Goal: Find specific page/section: Locate item on page

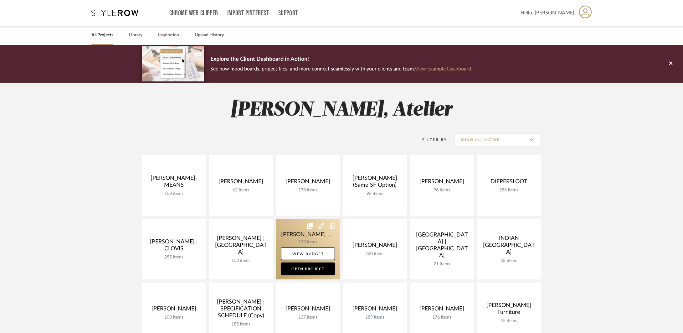
click at [297, 235] on link at bounding box center [308, 249] width 64 height 60
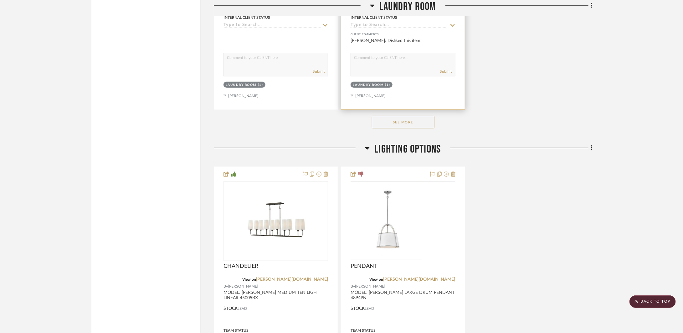
scroll to position [1533, 0]
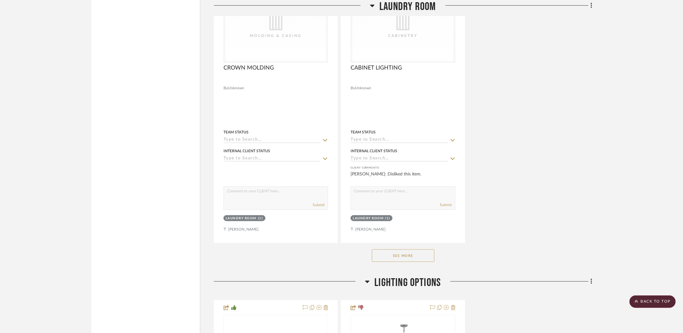
click at [416, 249] on button "See More" at bounding box center [403, 255] width 63 height 13
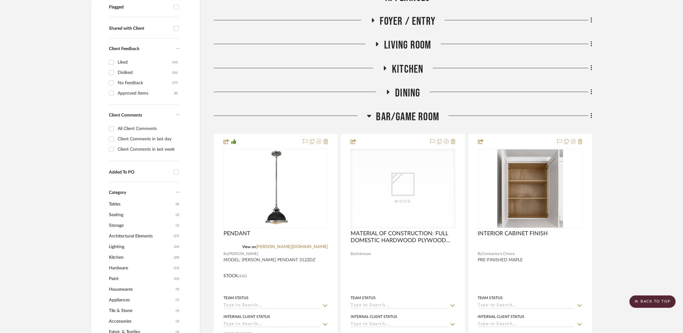
scroll to position [227, 0]
click at [409, 89] on span "Dining" at bounding box center [407, 93] width 25 height 13
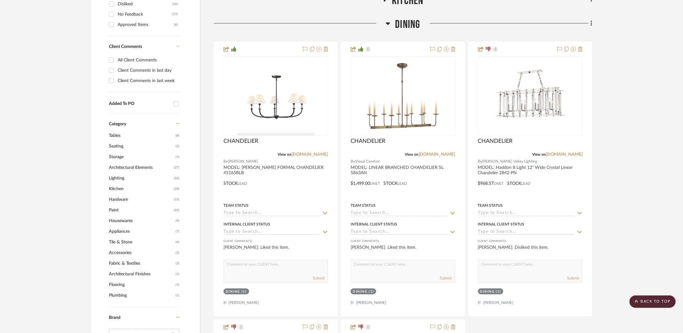
scroll to position [287, 0]
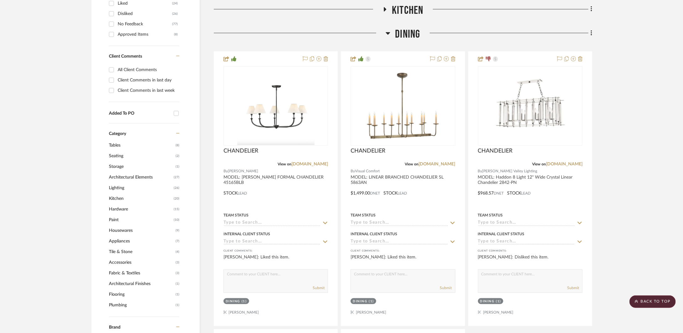
click at [410, 35] on span "Dining" at bounding box center [407, 34] width 25 height 13
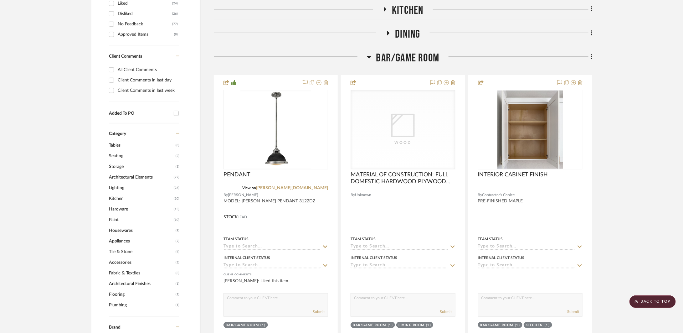
click at [411, 13] on span "Kitchen" at bounding box center [407, 10] width 31 height 13
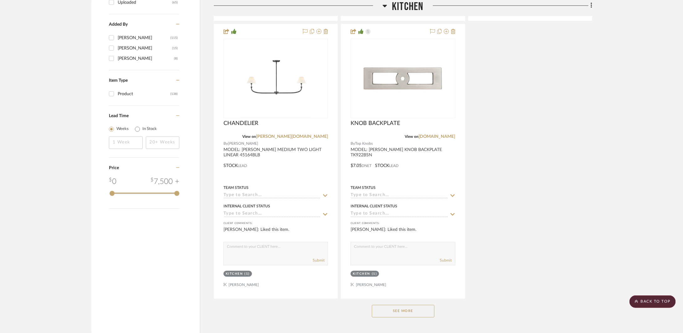
scroll to position [847, 0]
click at [417, 305] on button "See More" at bounding box center [403, 309] width 63 height 13
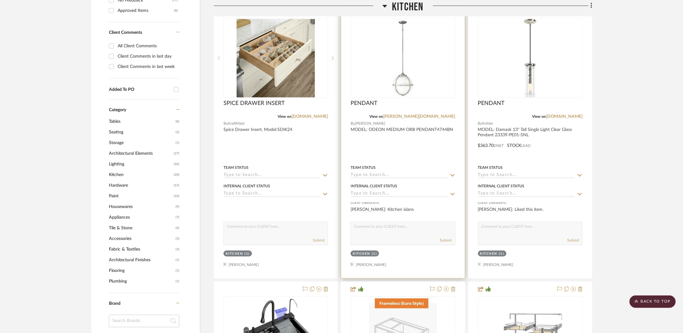
scroll to position [183, 0]
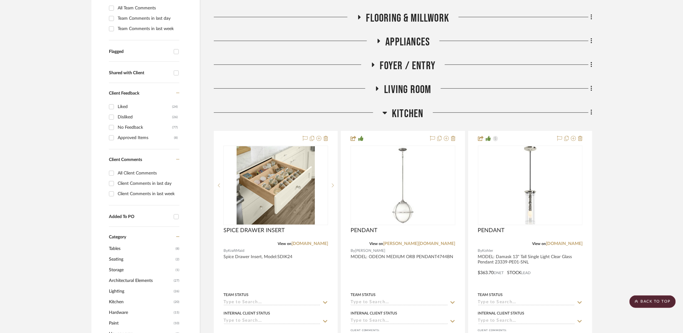
click at [408, 115] on span "Kitchen" at bounding box center [407, 113] width 31 height 13
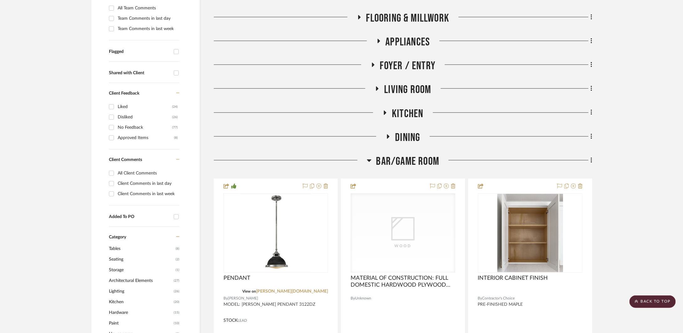
click at [411, 90] on span "Living Room" at bounding box center [407, 89] width 47 height 13
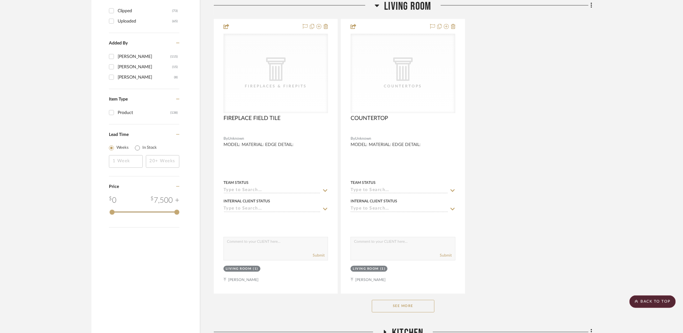
scroll to position [835, 0]
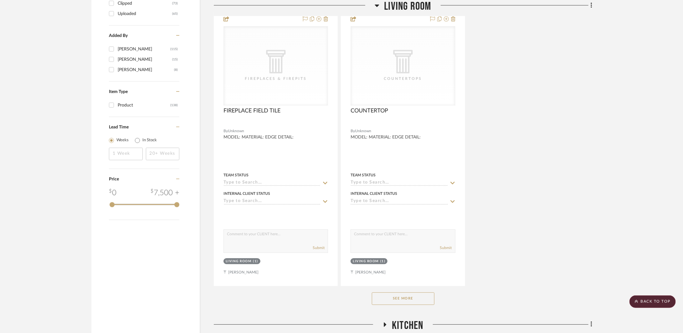
click at [418, 299] on button "See More" at bounding box center [403, 298] width 63 height 13
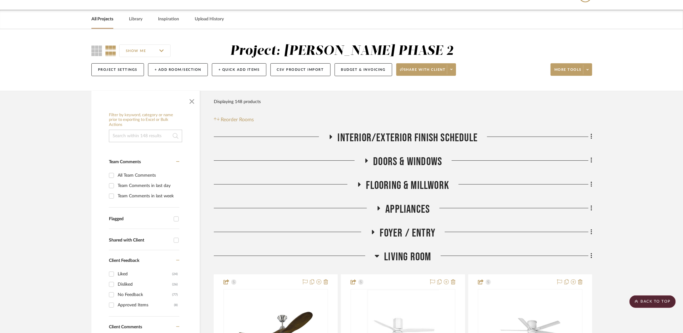
scroll to position [0, 0]
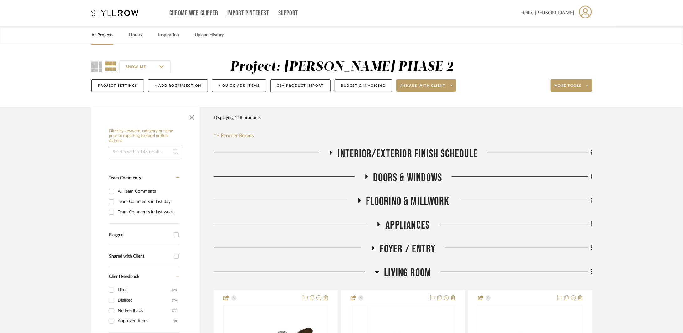
click at [405, 266] on span "Living Room" at bounding box center [407, 272] width 47 height 13
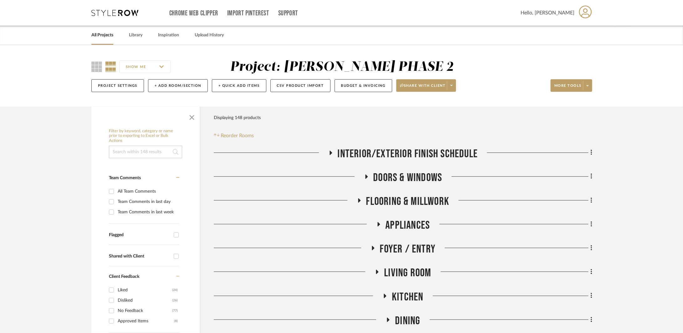
click at [408, 250] on span "Foyer / Entry" at bounding box center [408, 248] width 56 height 13
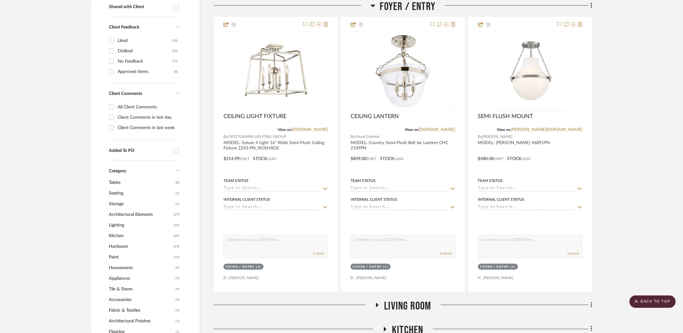
scroll to position [82, 0]
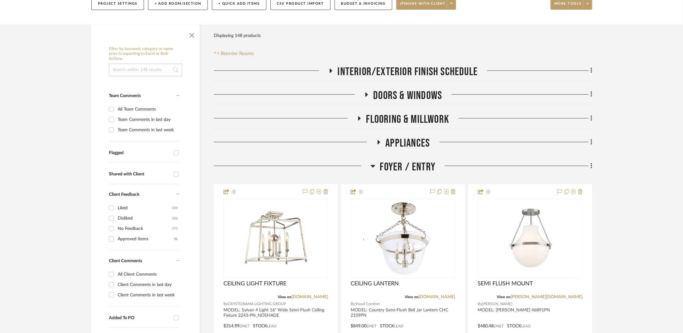
click at [406, 170] on span "Foyer / Entry" at bounding box center [408, 166] width 56 height 13
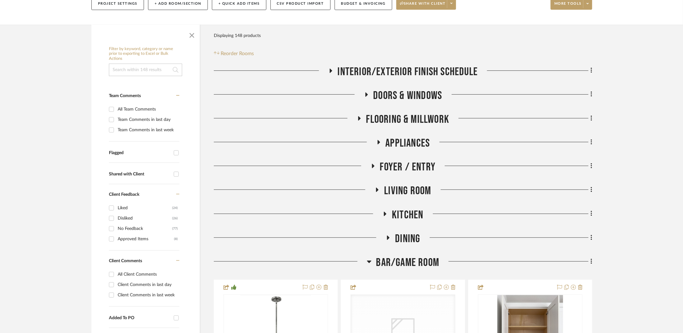
click at [403, 146] on span "Appliances" at bounding box center [408, 143] width 44 height 13
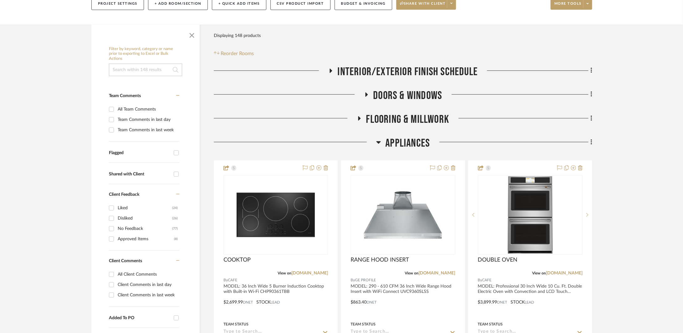
click at [402, 146] on span "Appliances" at bounding box center [408, 143] width 44 height 13
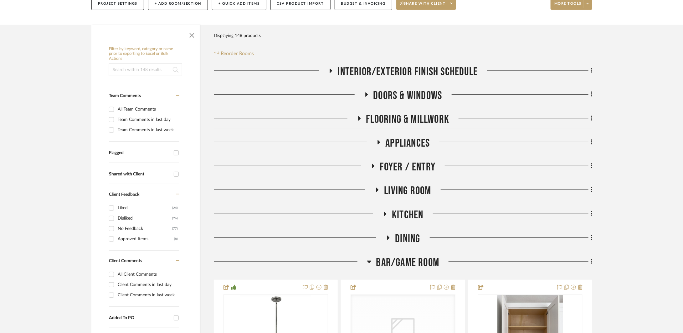
click at [409, 124] on span "FLOORING & MILLWORK" at bounding box center [407, 119] width 83 height 13
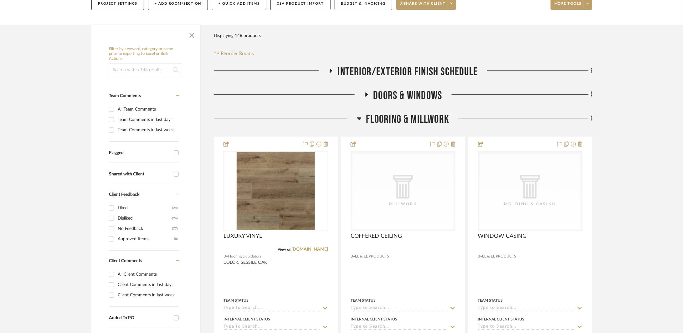
click at [409, 124] on span "FLOORING & MILLWORK" at bounding box center [407, 119] width 83 height 13
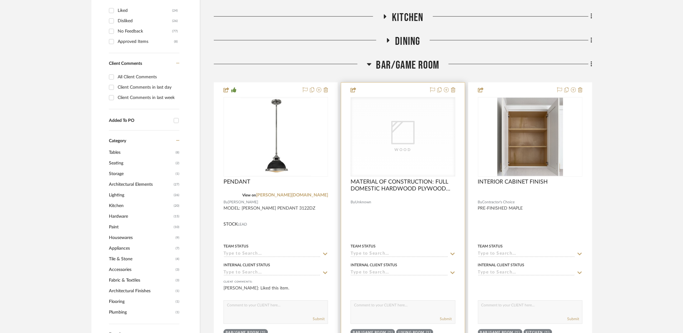
scroll to position [294, 0]
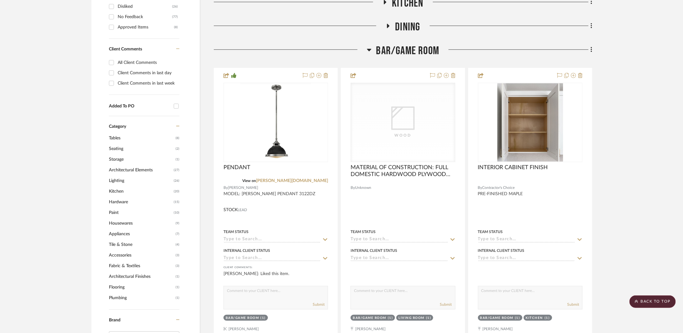
click at [409, 45] on span "BAR/GAME ROOM" at bounding box center [407, 50] width 63 height 13
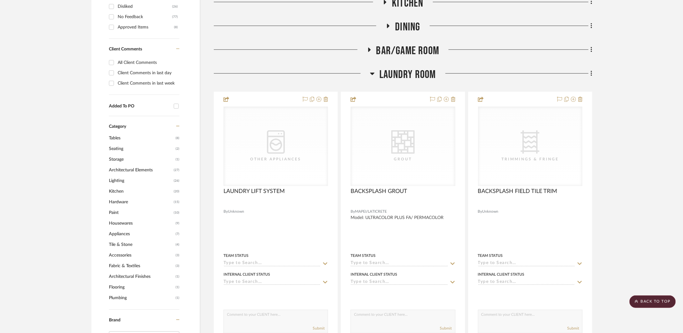
click at [416, 26] on span "Dining" at bounding box center [407, 26] width 25 height 13
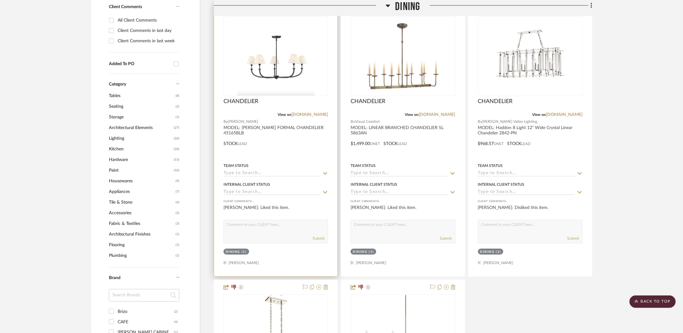
scroll to position [269, 0]
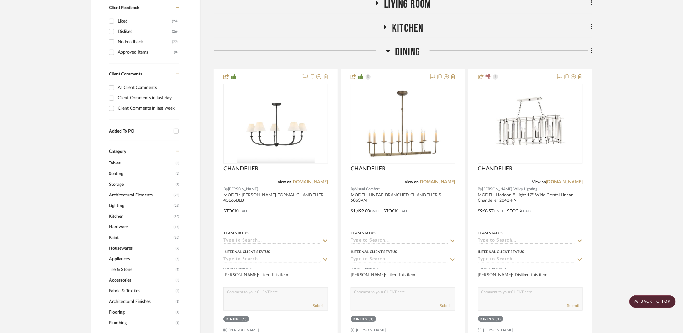
click at [411, 50] on span "Dining" at bounding box center [407, 51] width 25 height 13
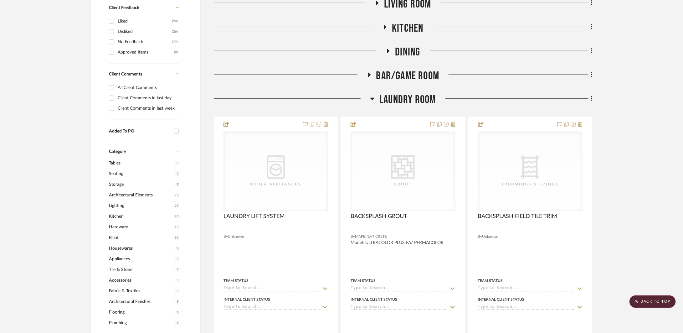
click at [414, 77] on span "BAR/GAME ROOM" at bounding box center [407, 75] width 63 height 13
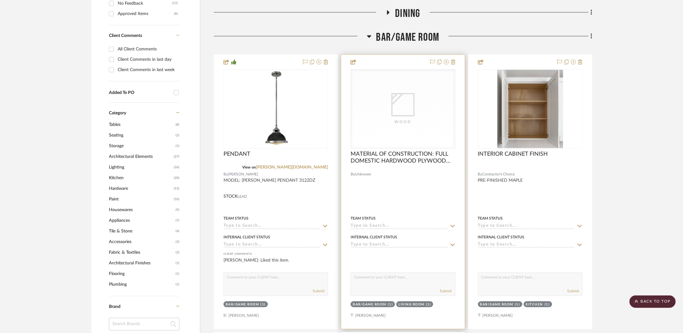
scroll to position [306, 0]
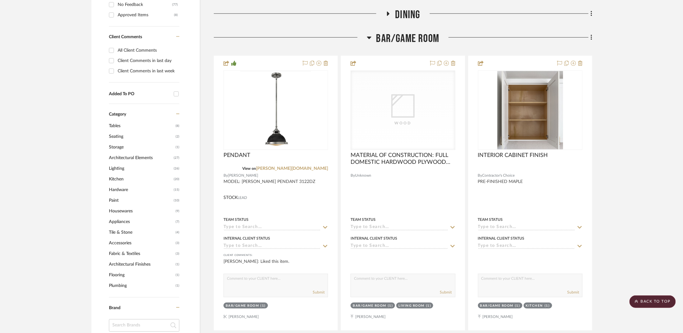
click at [419, 39] on span "BAR/GAME ROOM" at bounding box center [407, 38] width 63 height 13
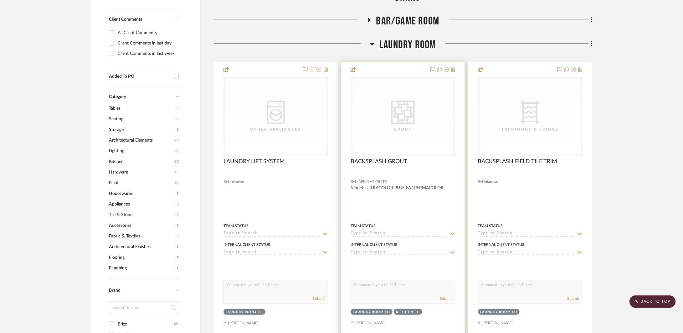
scroll to position [323, 0]
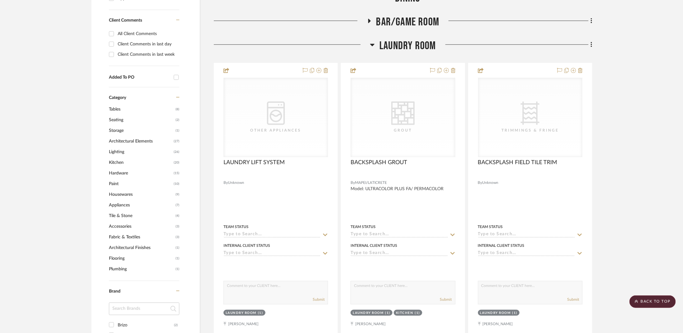
click at [403, 48] on span "Laundry Room" at bounding box center [408, 45] width 56 height 13
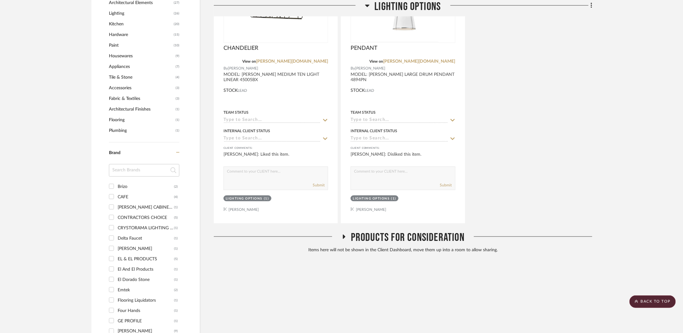
scroll to position [486, 0]
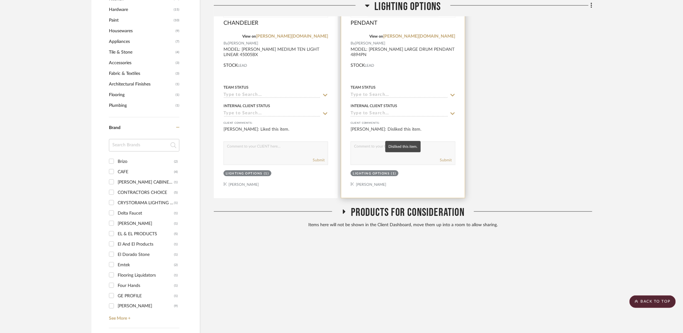
click at [454, 134] on div "[PERSON_NAME]: Disliked this item." at bounding box center [403, 132] width 105 height 13
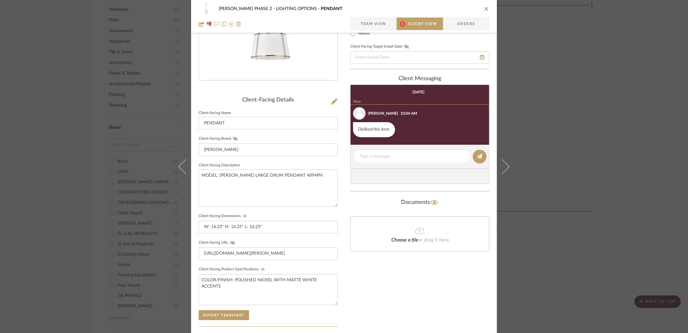
scroll to position [135, 0]
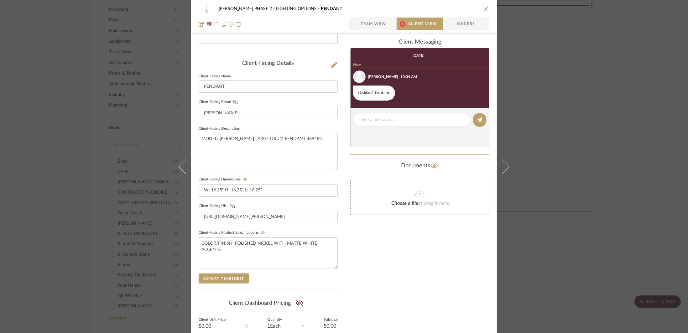
click at [580, 164] on div "[PERSON_NAME] PHASE 2 LIGHTING OPTIONS PENDANT Team View 1 Client View Orders C…" at bounding box center [344, 166] width 688 height 333
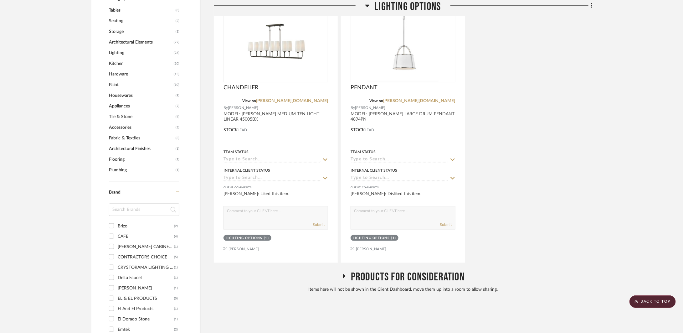
scroll to position [342, 0]
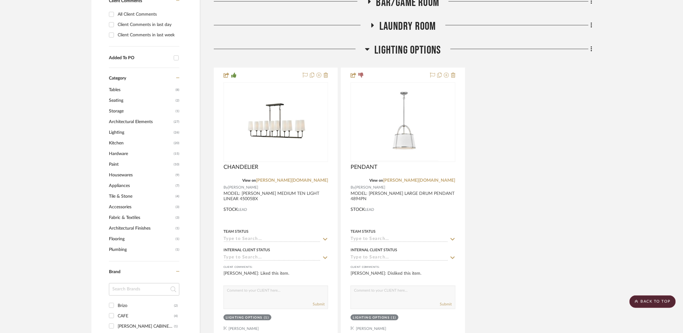
click at [387, 45] on span "LIGHTING OPTIONS" at bounding box center [408, 50] width 66 height 13
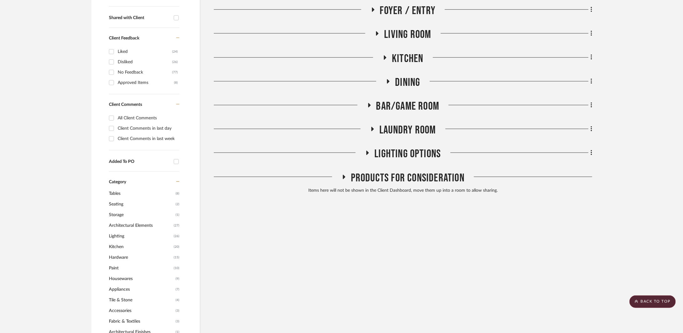
scroll to position [232, 0]
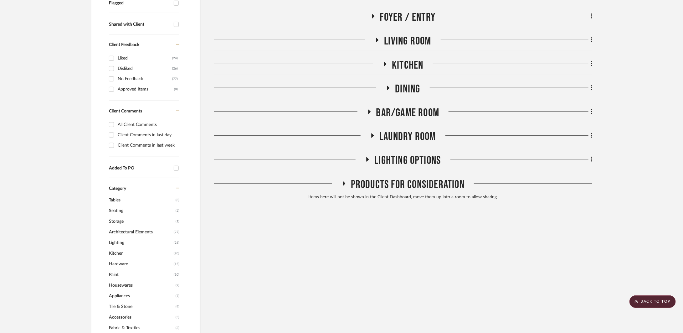
click at [400, 62] on span "Kitchen" at bounding box center [407, 65] width 31 height 13
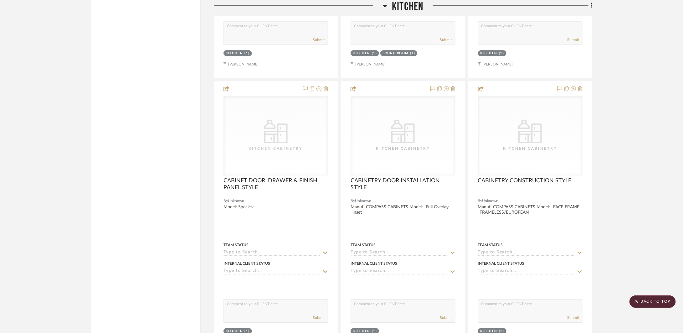
scroll to position [5270, 0]
